Goal: Information Seeking & Learning: Learn about a topic

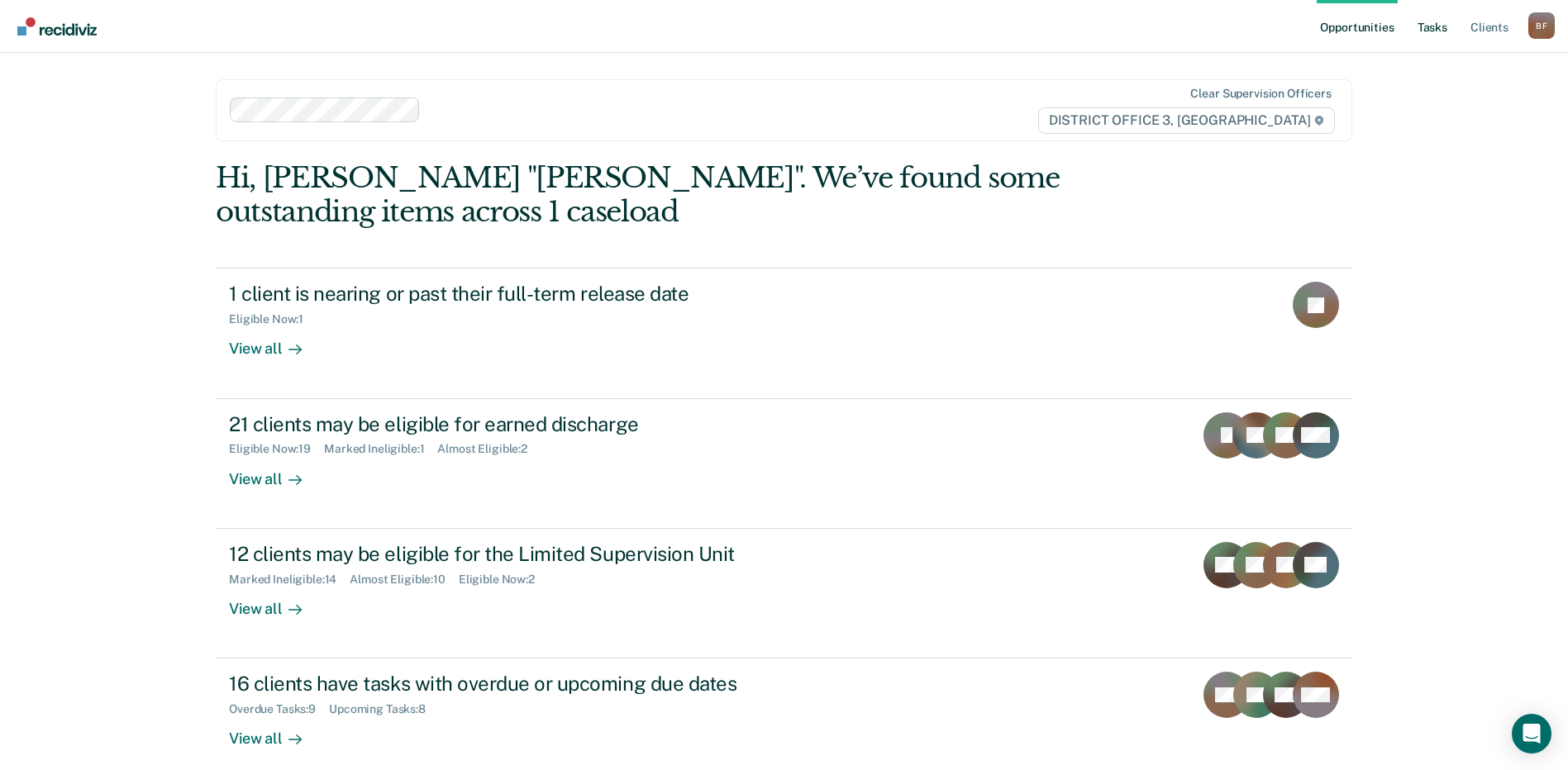
click at [1440, 29] on link "Tasks" at bounding box center [1431, 27] width 36 height 53
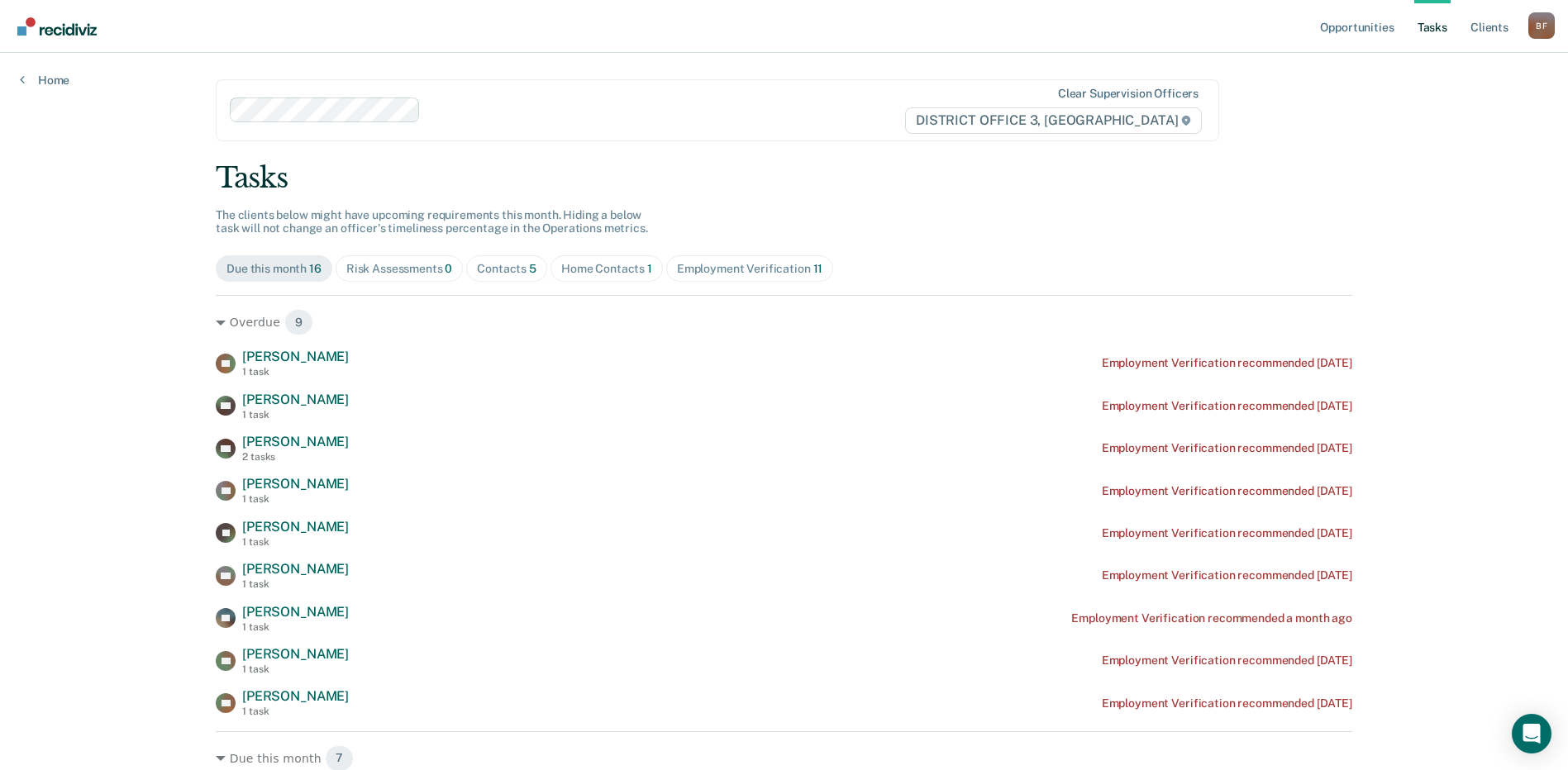
click at [599, 272] on div "Home Contacts 1" at bounding box center [606, 268] width 90 height 14
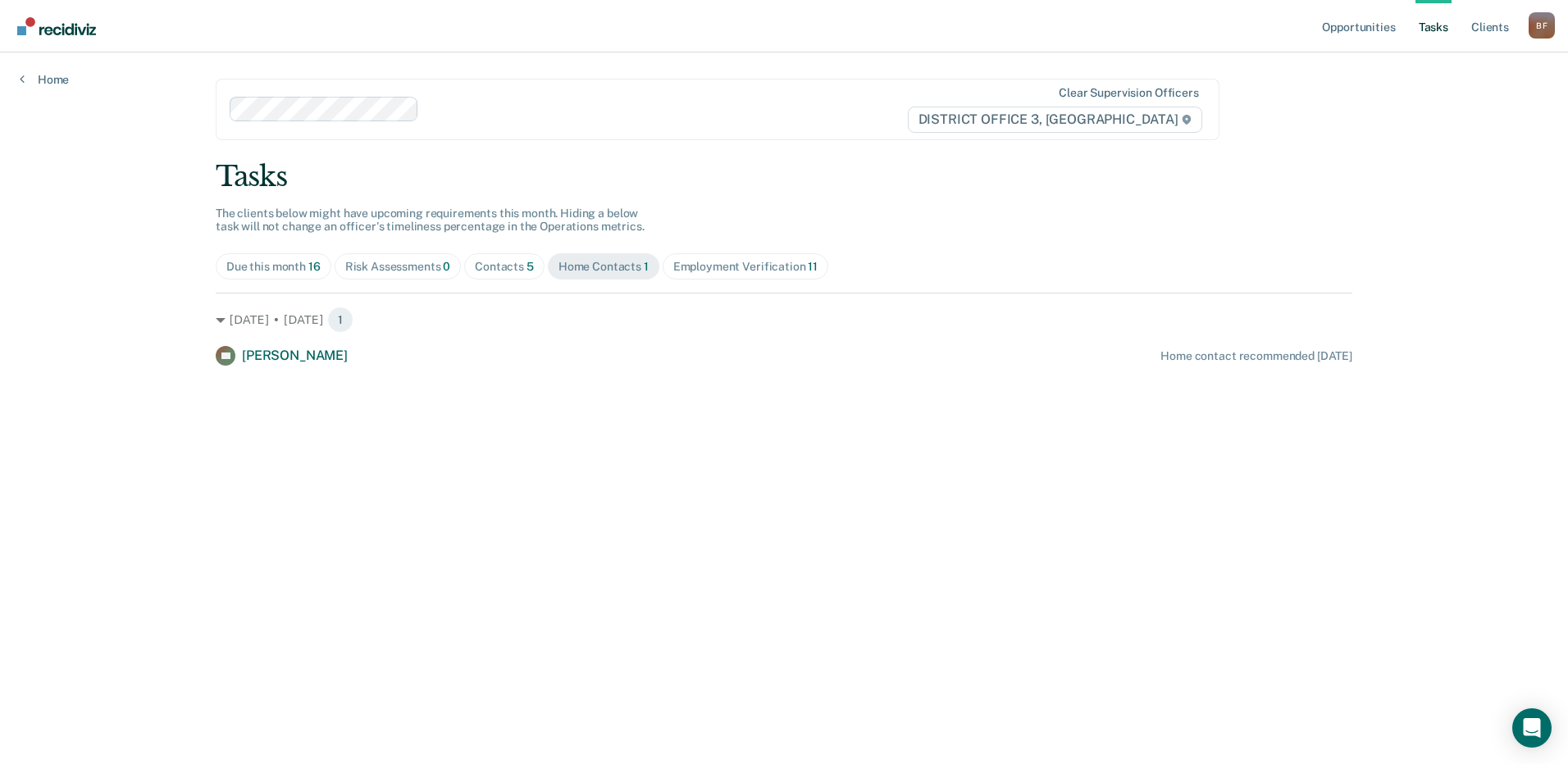
click at [490, 266] on div "Contacts 5" at bounding box center [504, 266] width 59 height 14
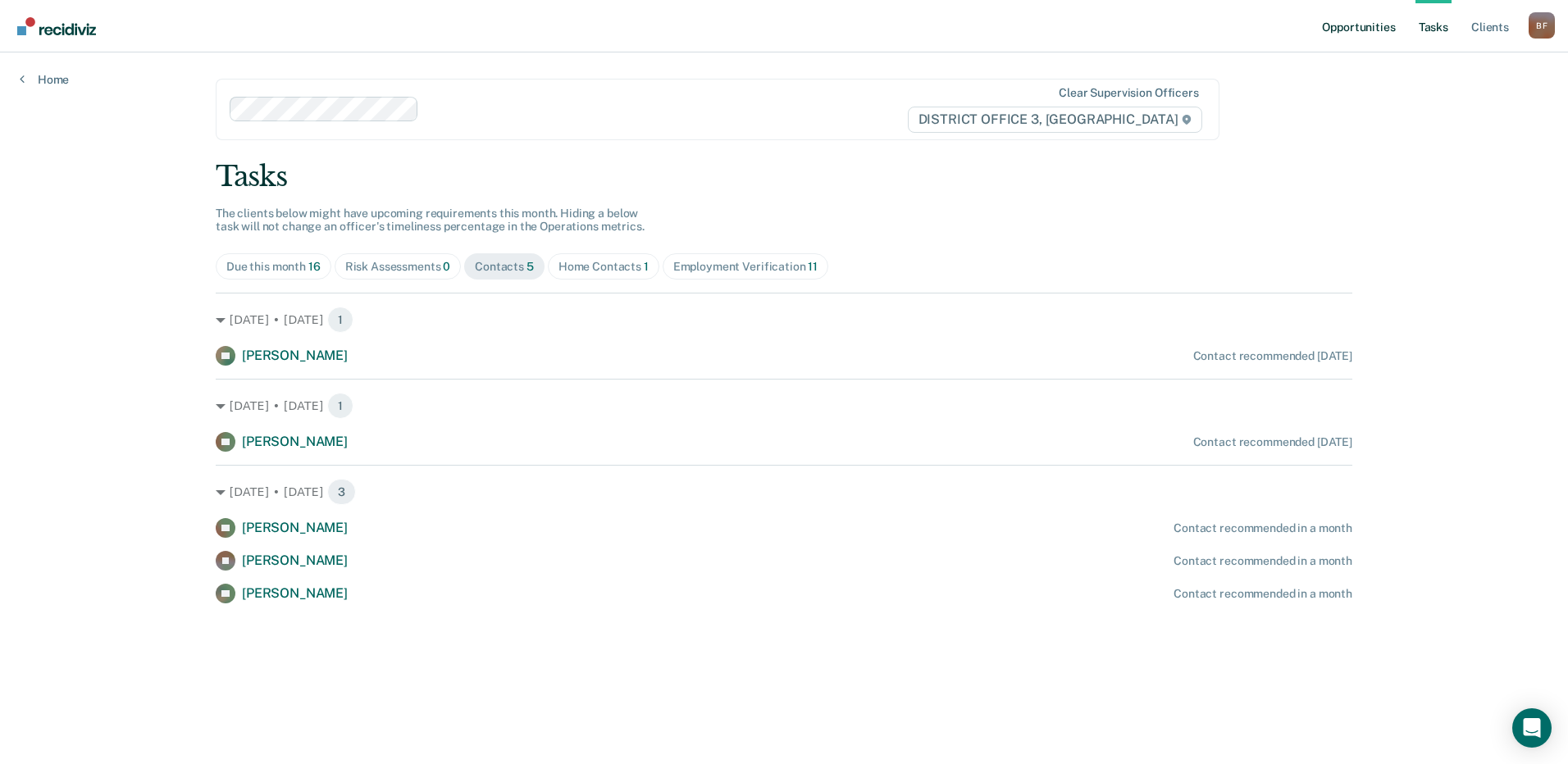
click at [1360, 30] on link "Opportunities" at bounding box center [1358, 26] width 79 height 53
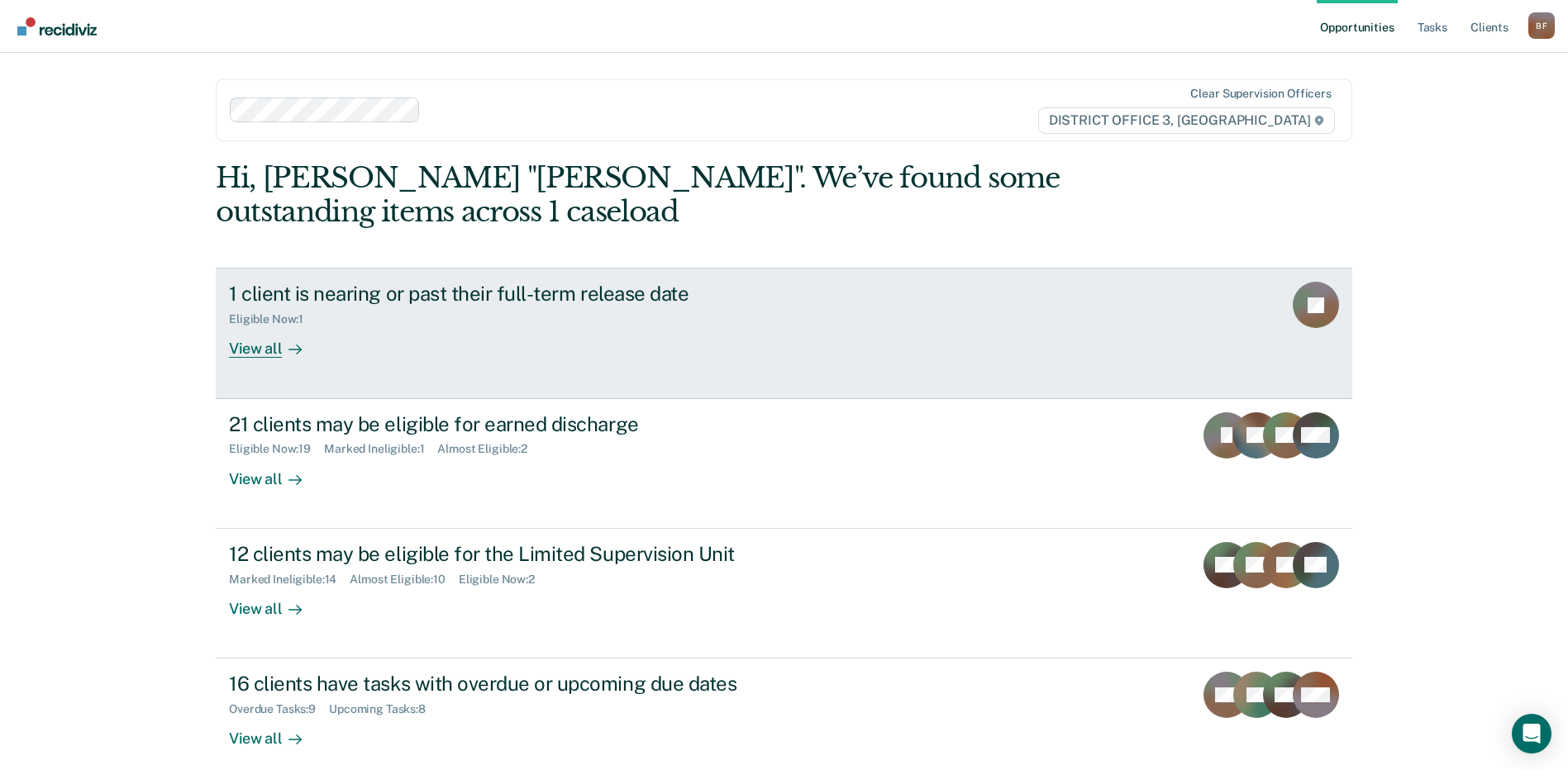
click at [261, 309] on div "Eligible Now : 1" at bounding box center [519, 316] width 580 height 21
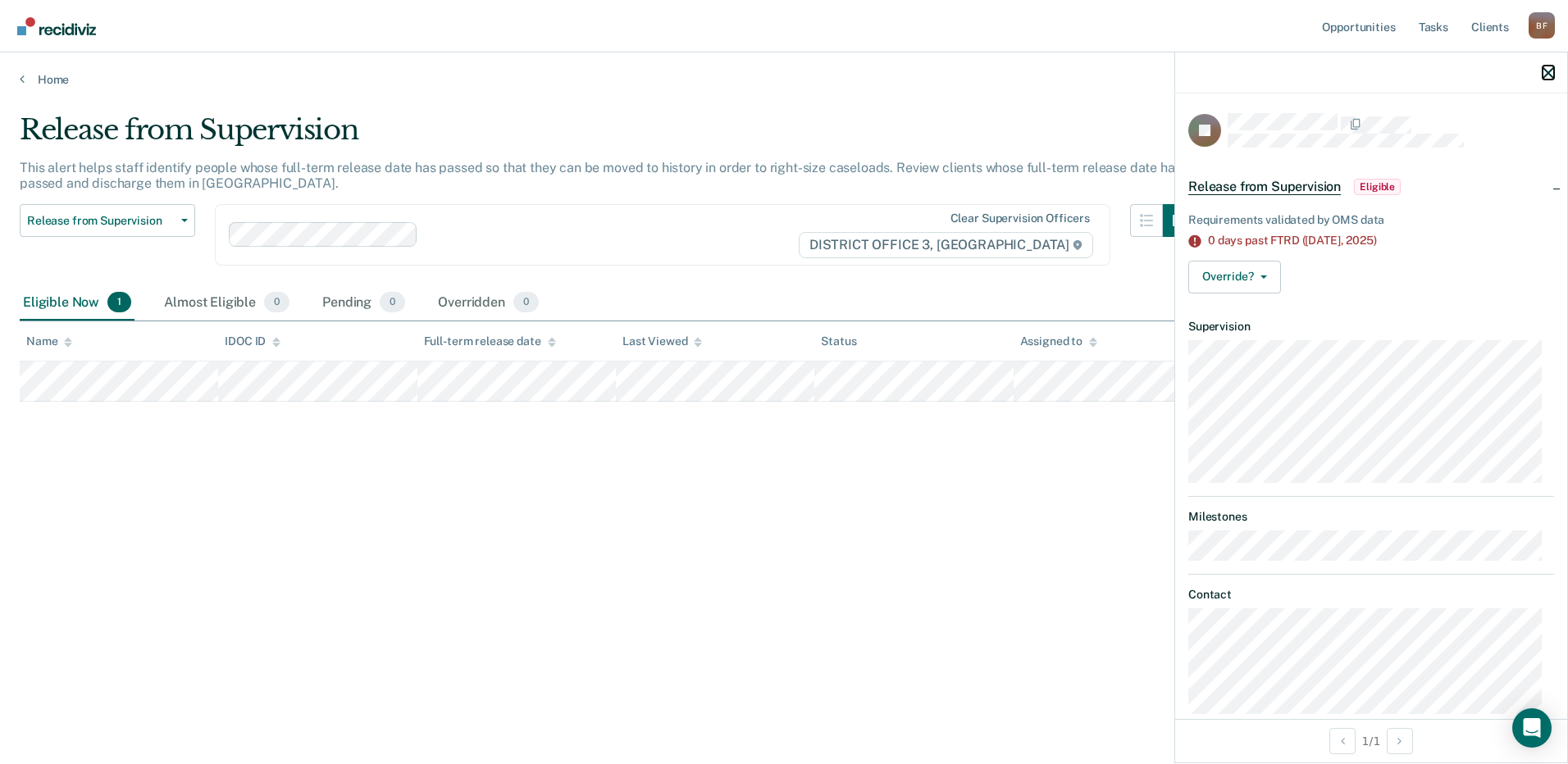
click at [1547, 76] on icon "button" at bounding box center [1548, 73] width 12 height 12
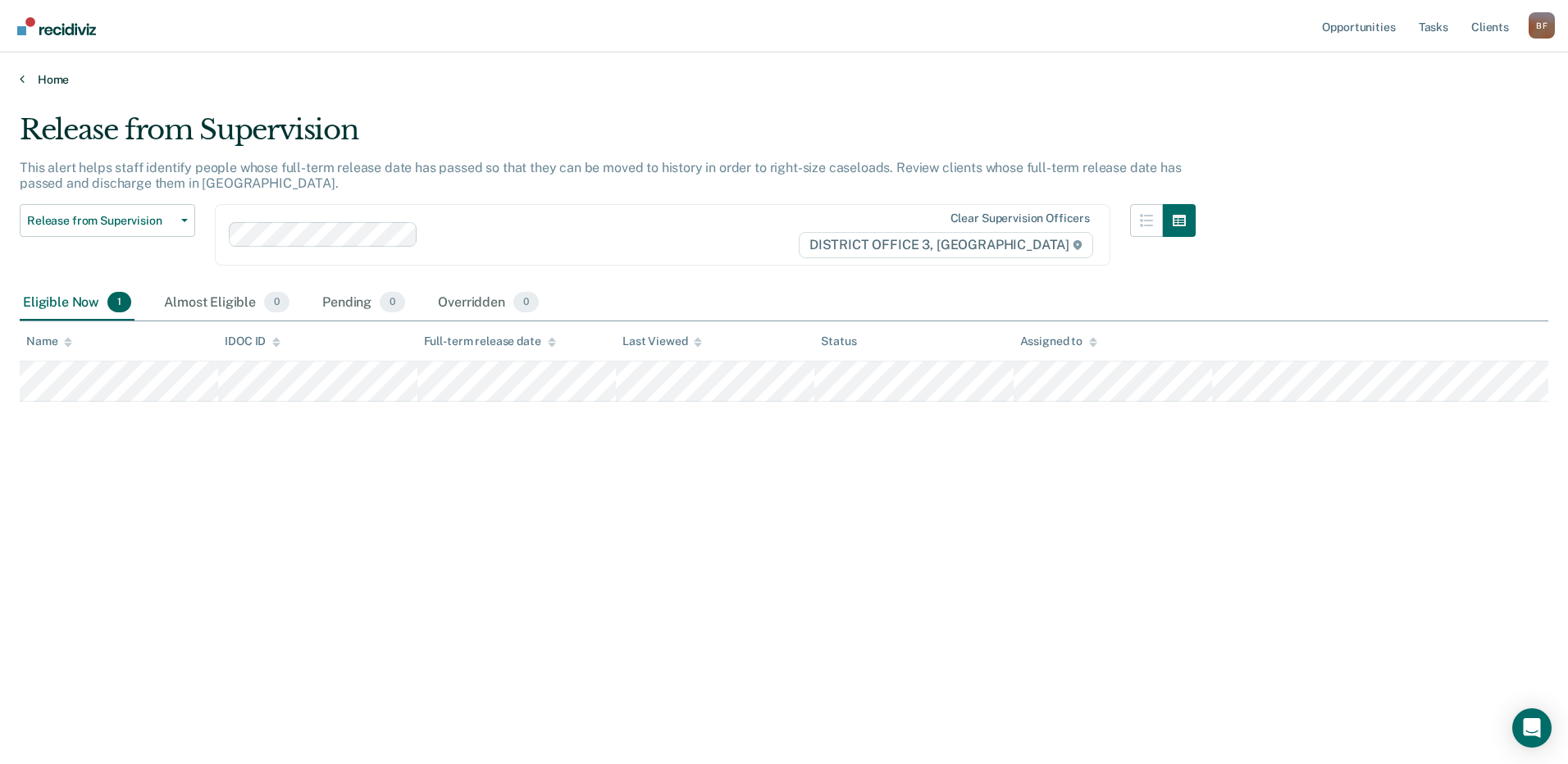
click at [44, 83] on link "Home" at bounding box center [784, 79] width 1529 height 15
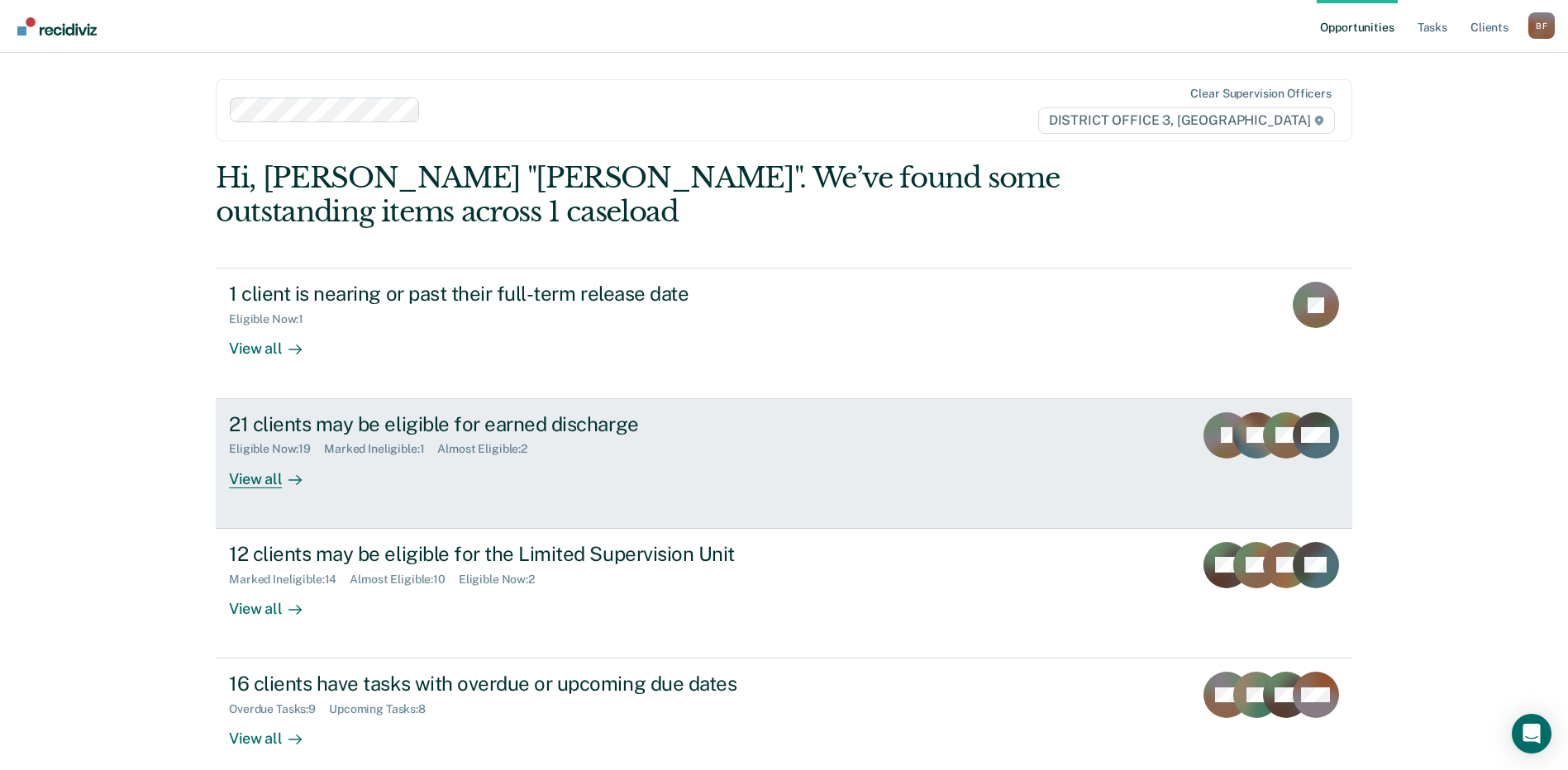
click at [249, 484] on div "View all" at bounding box center [275, 472] width 92 height 32
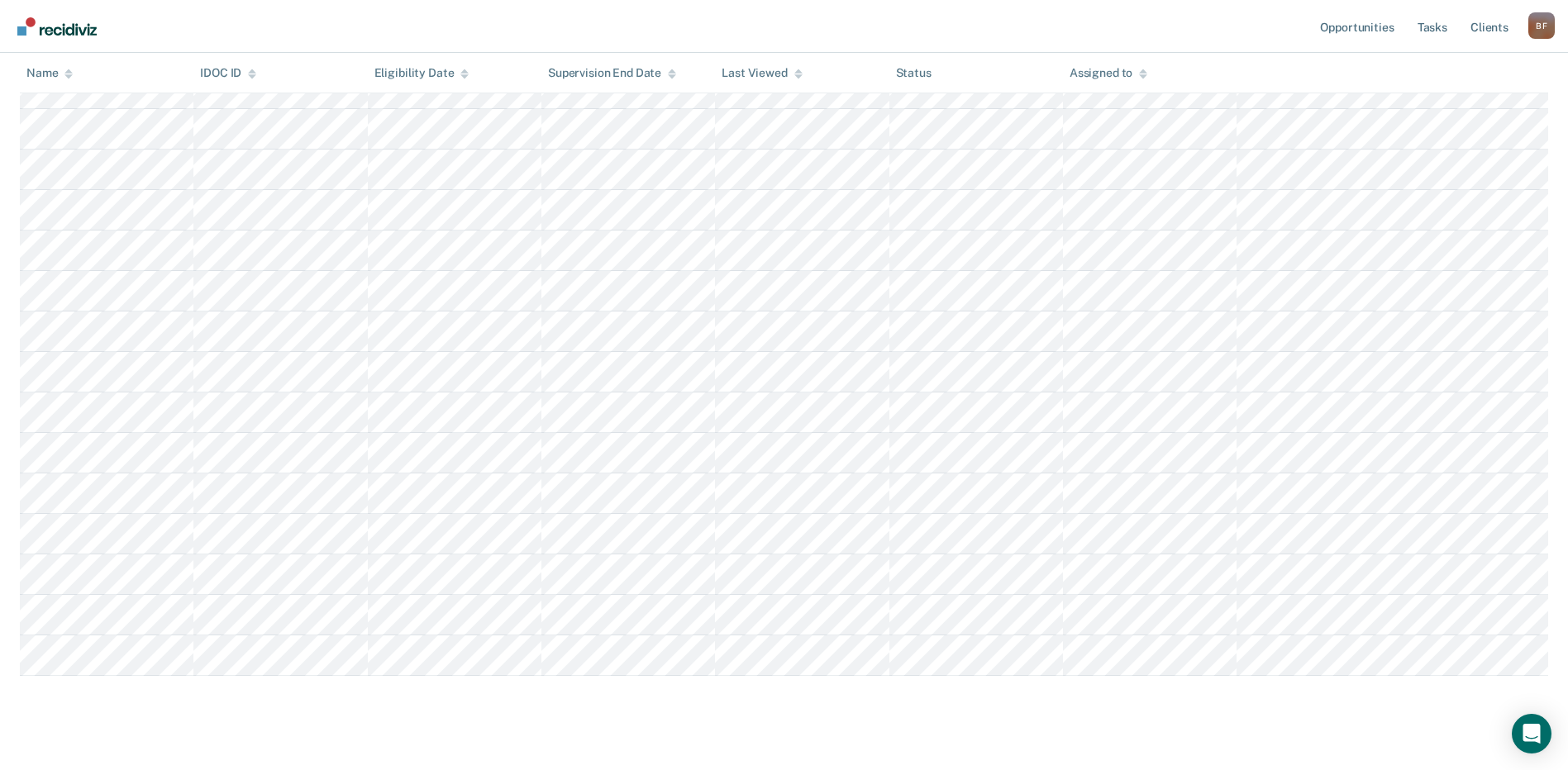
scroll to position [483, 0]
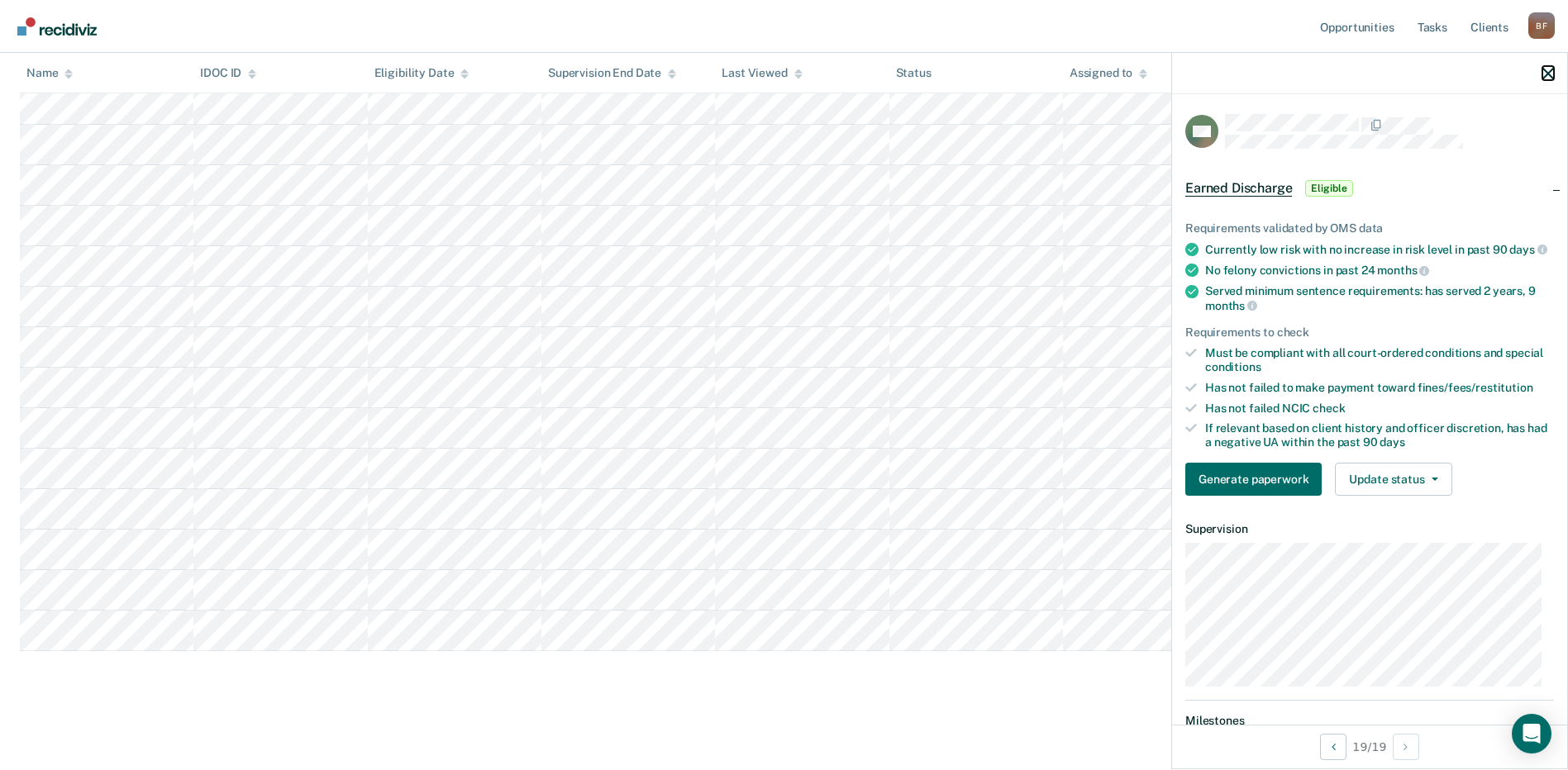
click at [1552, 67] on button "button" at bounding box center [1548, 73] width 12 height 14
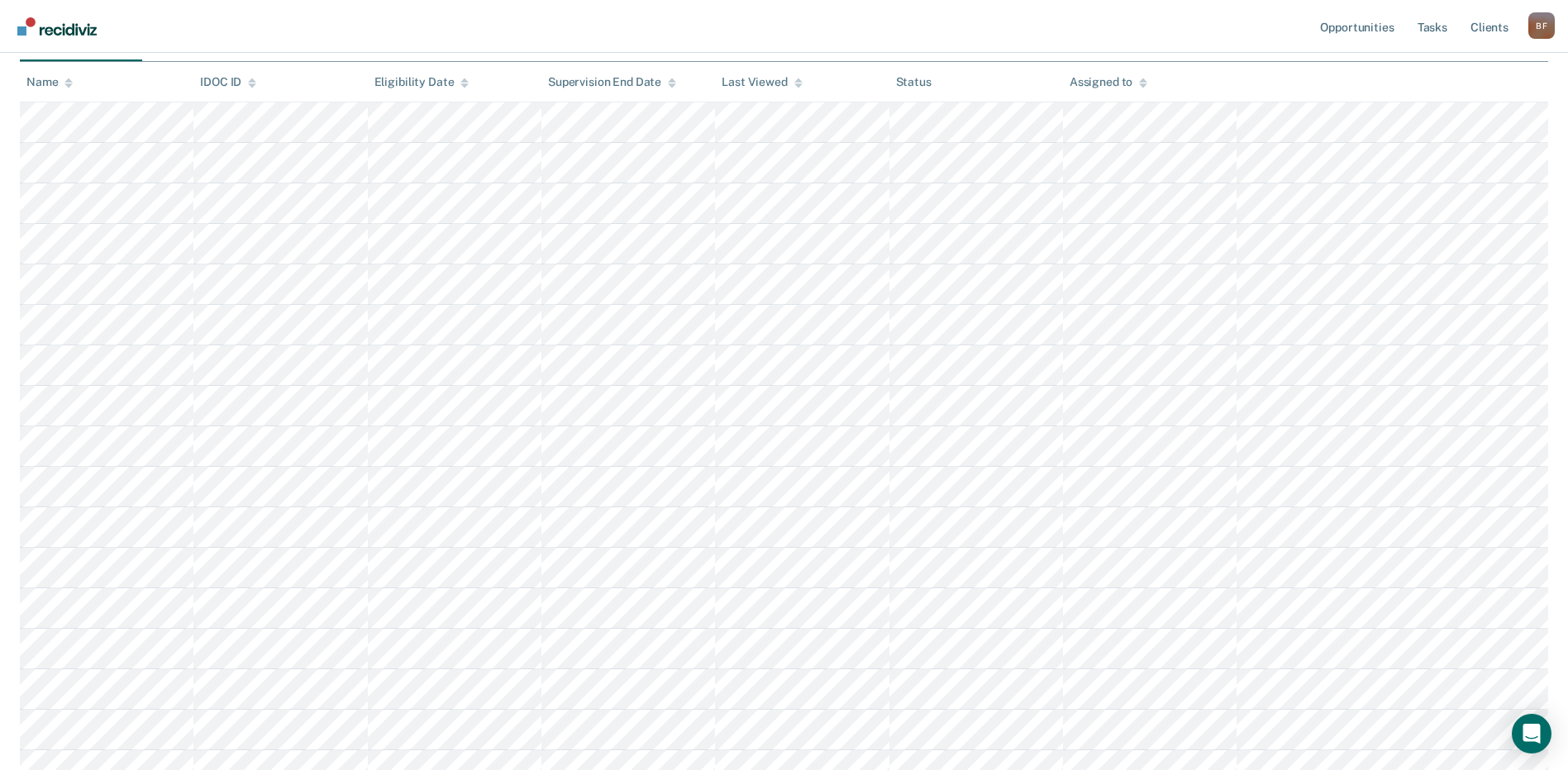
scroll to position [0, 0]
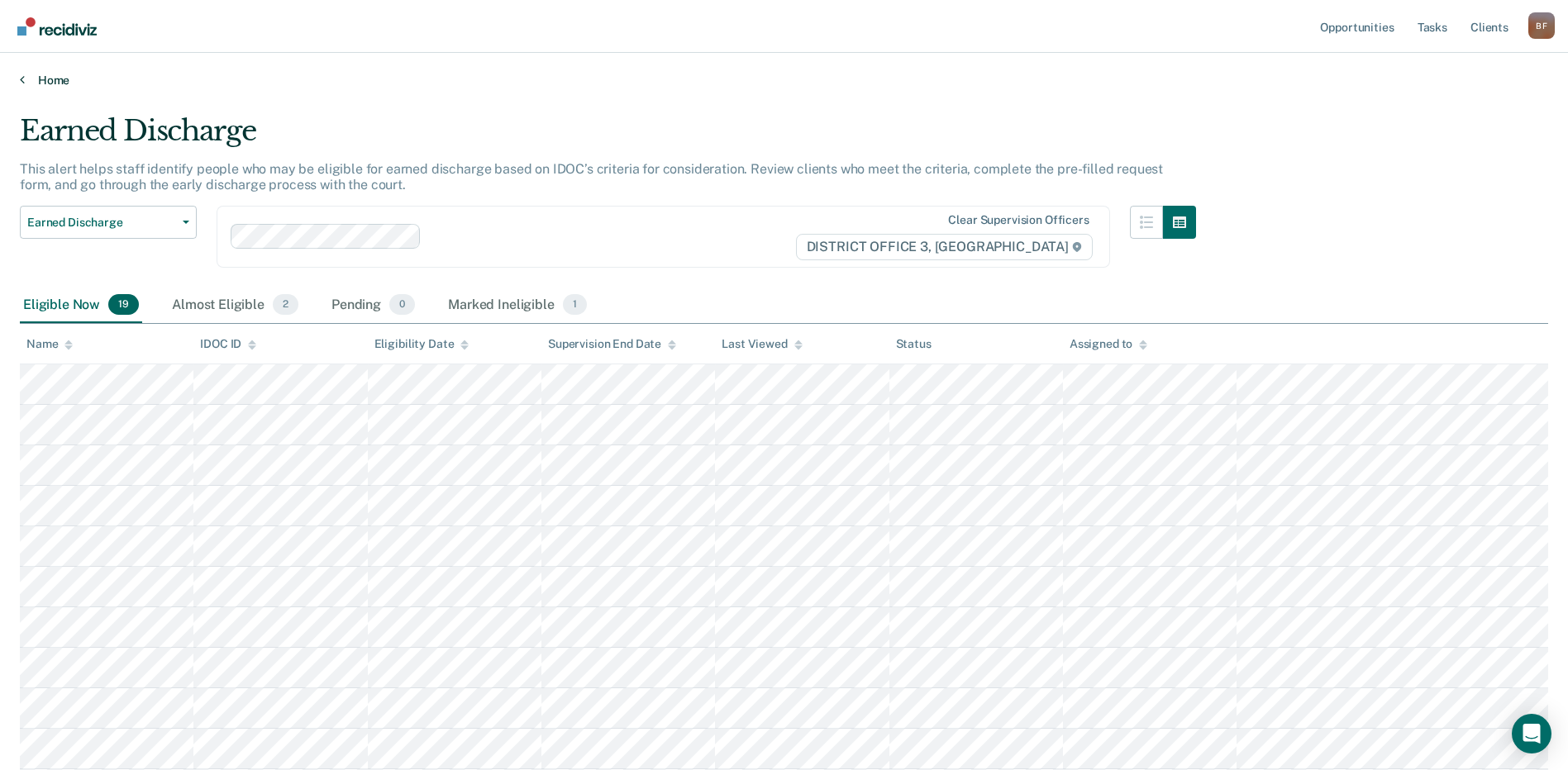
click at [27, 83] on link "Home" at bounding box center [783, 80] width 1528 height 15
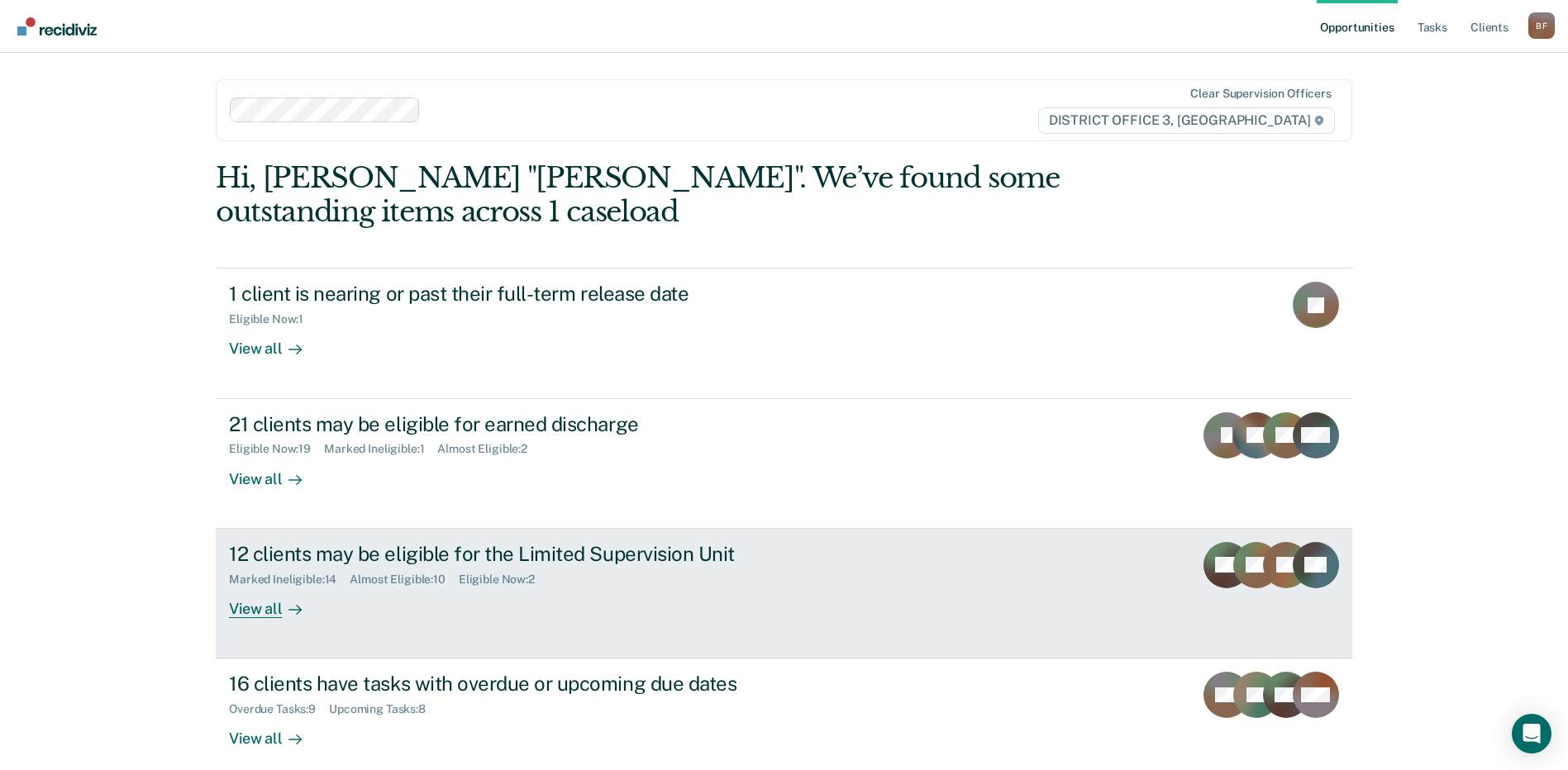
click at [268, 606] on div "View all" at bounding box center [275, 602] width 92 height 32
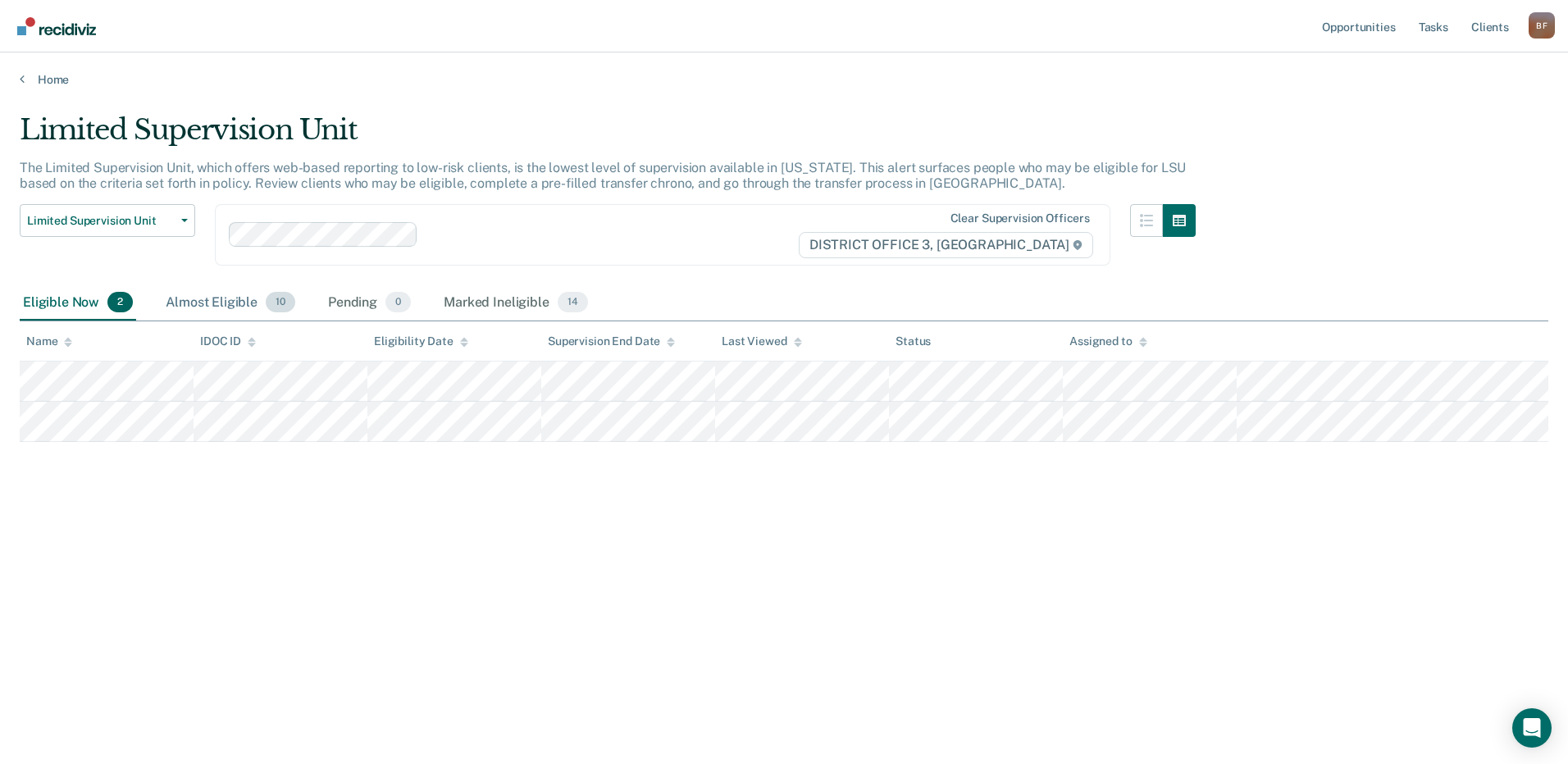
click at [206, 305] on div "Almost Eligible 10" at bounding box center [229, 302] width 136 height 36
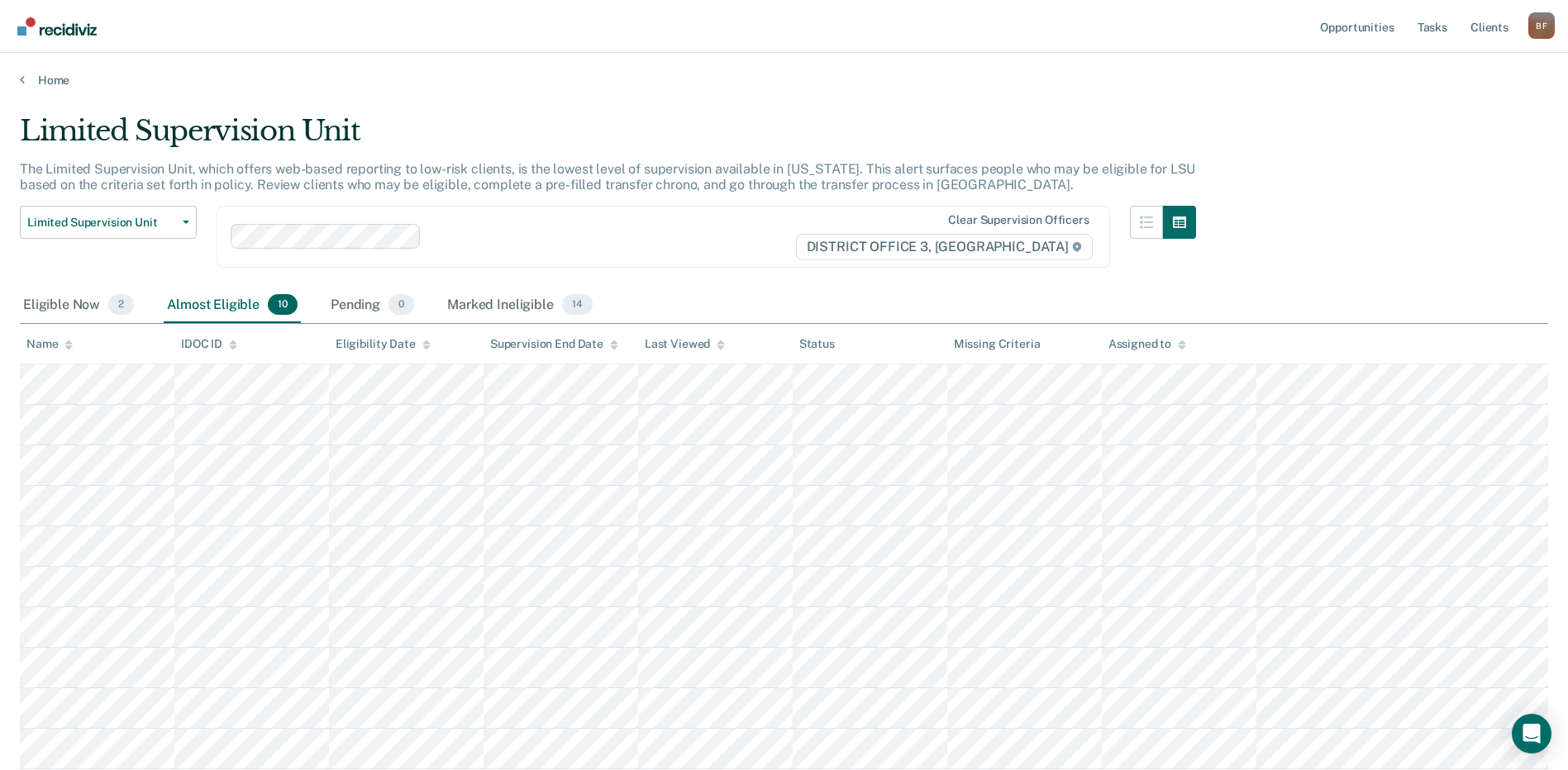
scroll to position [83, 0]
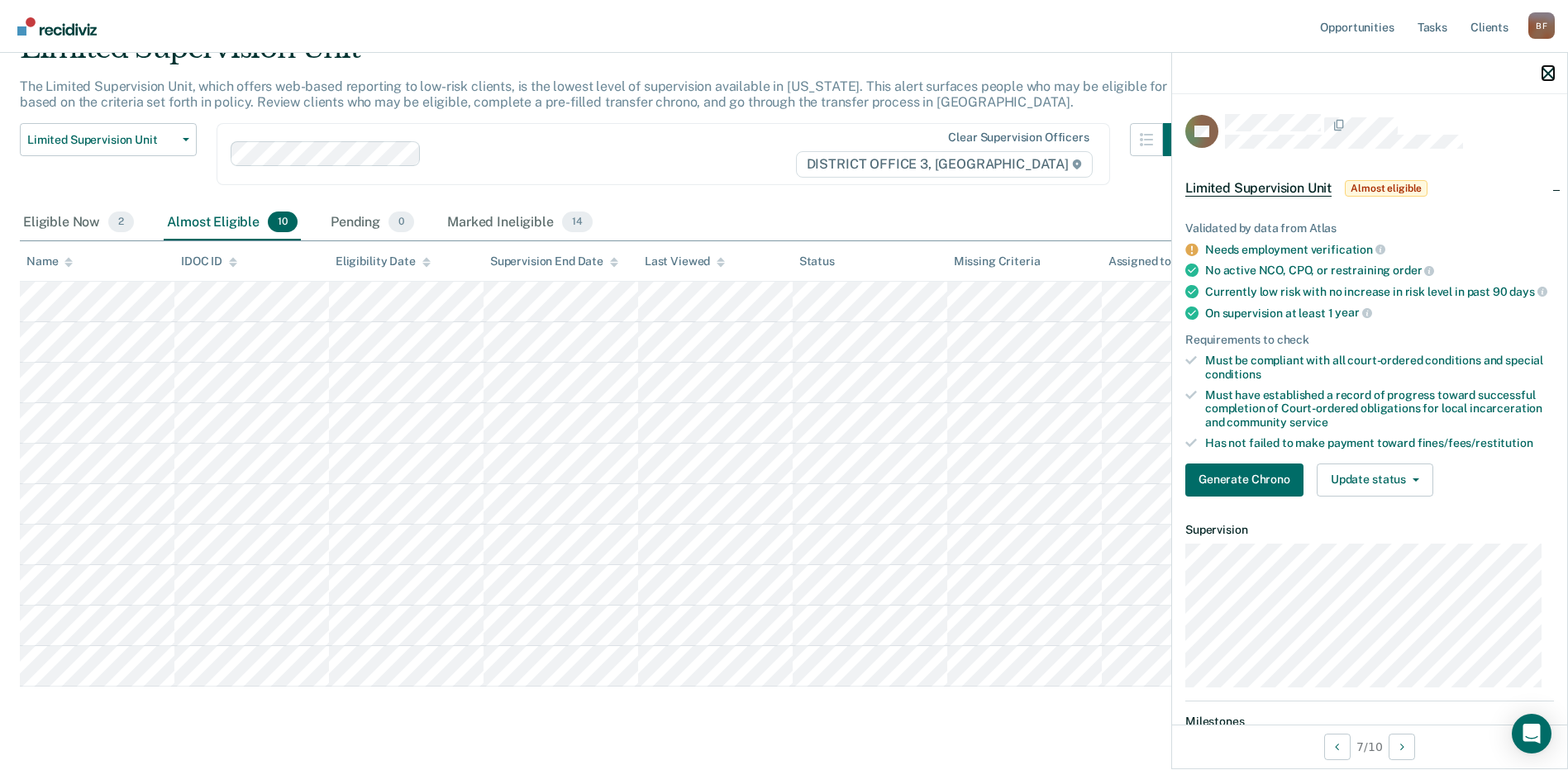
click at [1551, 79] on icon "button" at bounding box center [1548, 74] width 12 height 12
